Goal: Task Accomplishment & Management: Use online tool/utility

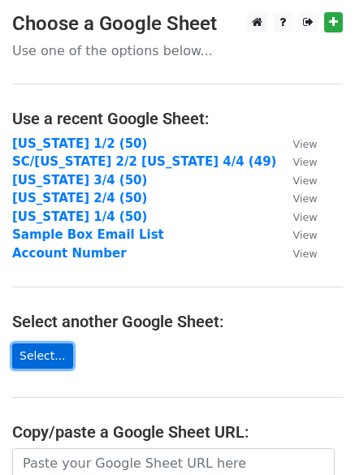
click at [47, 358] on link "Select..." at bounding box center [42, 356] width 61 height 25
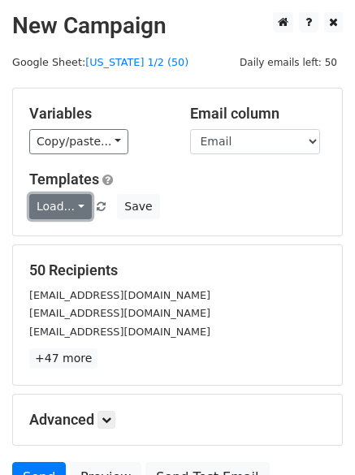
click at [46, 204] on link "Load..." at bounding box center [60, 206] width 63 height 25
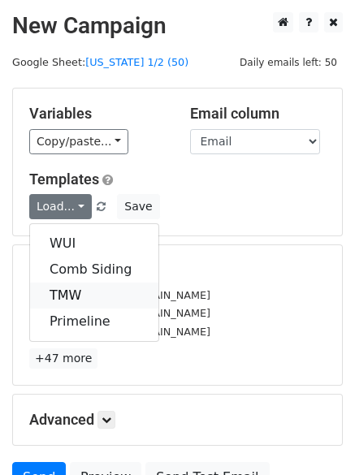
click at [67, 288] on link "TMW" at bounding box center [94, 296] width 128 height 26
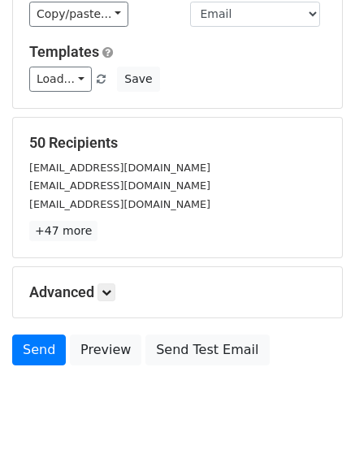
scroll to position [156, 0]
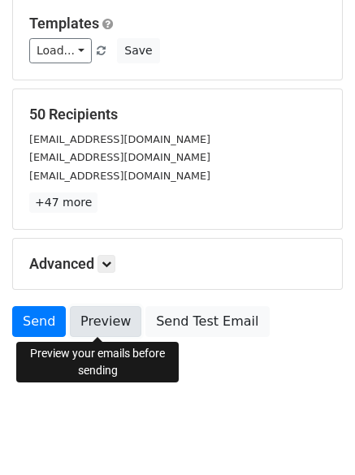
click at [92, 320] on link "Preview" at bounding box center [106, 321] width 72 height 31
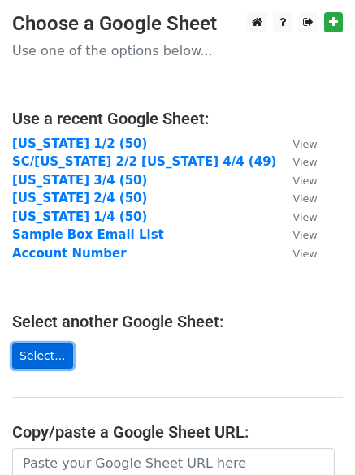
click at [46, 358] on link "Select..." at bounding box center [42, 356] width 61 height 25
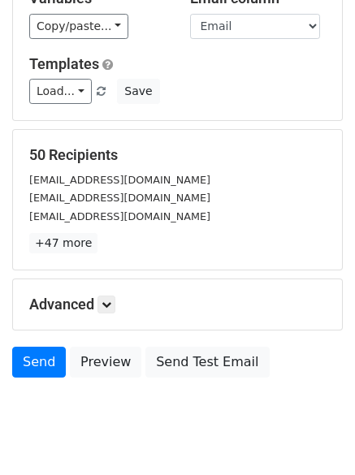
scroll to position [75, 0]
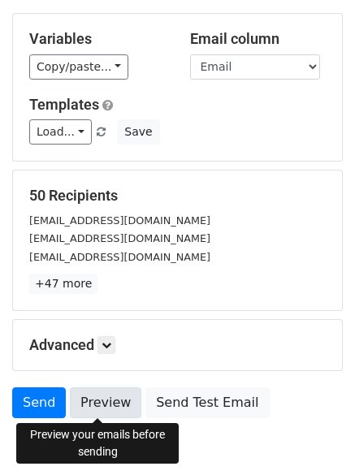
click at [106, 394] on link "Preview" at bounding box center [106, 403] width 72 height 31
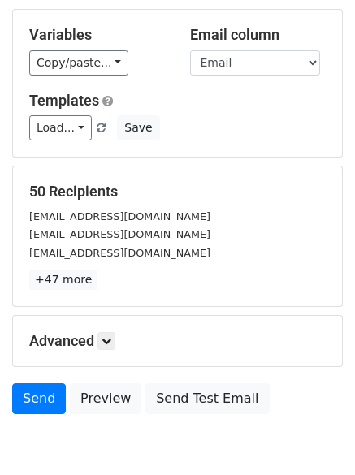
scroll to position [156, 0]
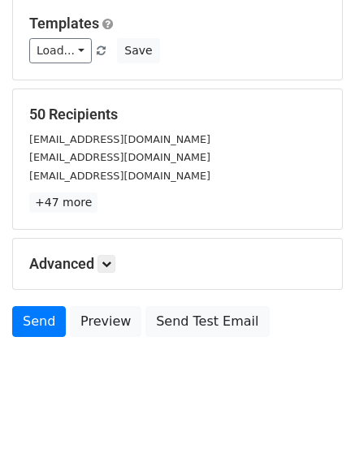
click at [100, 265] on h5 "Advanced" at bounding box center [177, 264] width 297 height 18
click at [111, 263] on icon at bounding box center [107, 264] width 10 height 10
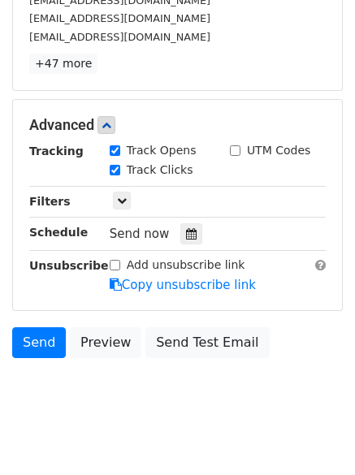
scroll to position [315, 0]
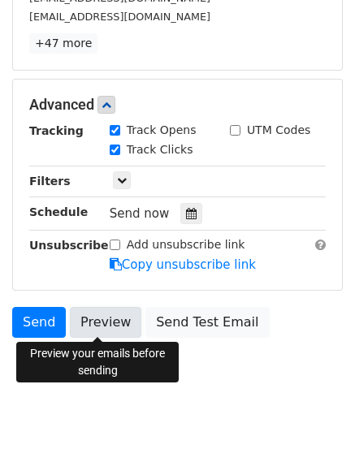
click at [119, 320] on link "Preview" at bounding box center [106, 322] width 72 height 31
click at [101, 327] on link "Preview" at bounding box center [106, 322] width 72 height 31
click at [103, 313] on link "Preview" at bounding box center [106, 322] width 72 height 31
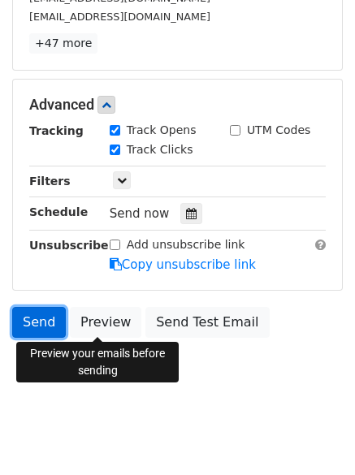
click at [48, 323] on link "Send" at bounding box center [39, 322] width 54 height 31
